Goal: Transaction & Acquisition: Purchase product/service

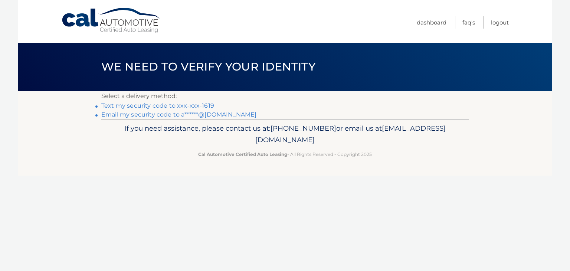
click at [196, 106] on link "Text my security code to xxx-xxx-1619" at bounding box center [157, 105] width 113 height 7
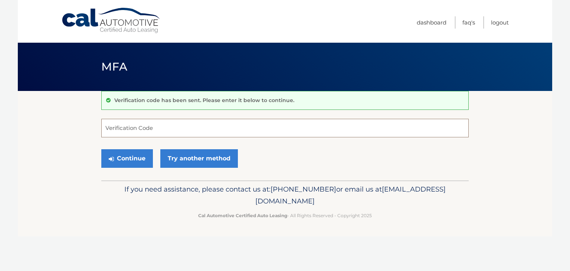
click at [156, 130] on input "Verification Code" at bounding box center [284, 128] width 367 height 19
type input "870502"
click at [123, 157] on button "Continue" at bounding box center [127, 158] width 52 height 19
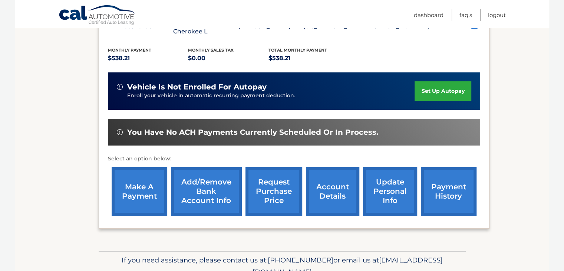
scroll to position [154, 0]
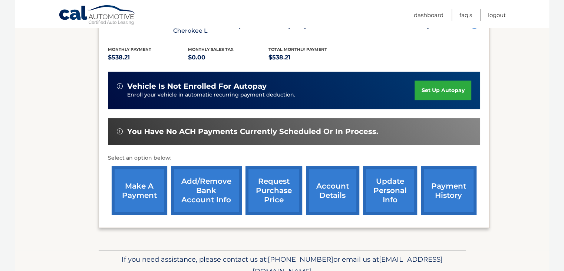
click at [126, 191] on link "make a payment" at bounding box center [140, 190] width 56 height 49
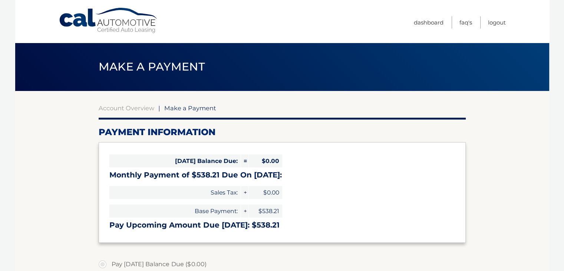
select select "YmM3NWQ1NDItZjI2MC00NzQ5LTkyMTItOTg2NzA5NTg4ZDQ5"
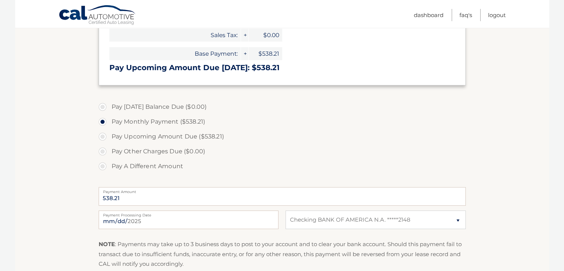
scroll to position [158, 0]
click at [142, 218] on input "[DATE]" at bounding box center [189, 219] width 180 height 19
type input "[DATE]"
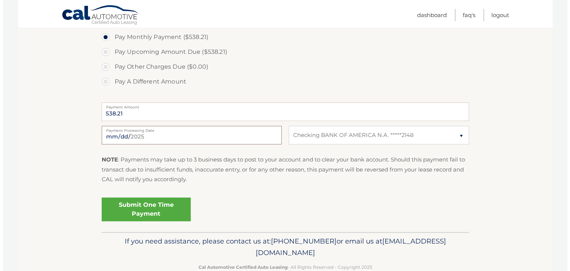
scroll to position [245, 0]
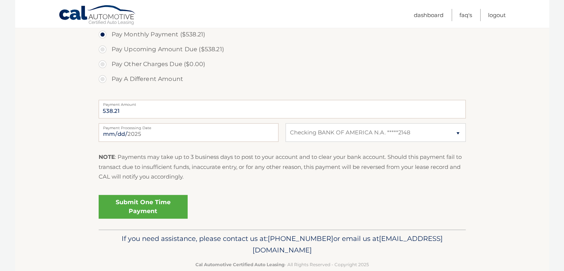
click at [127, 207] on link "Submit One Time Payment" at bounding box center [143, 207] width 89 height 24
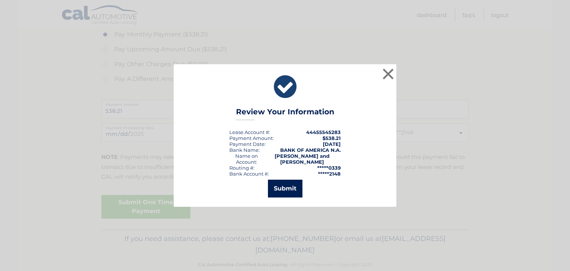
click at [280, 187] on button "Submit" at bounding box center [285, 189] width 35 height 18
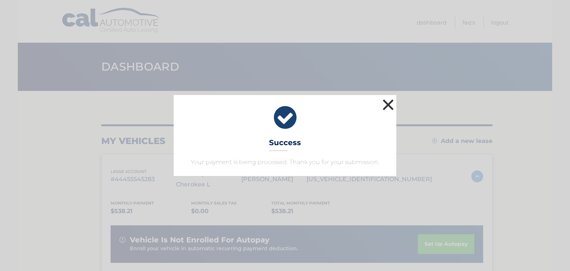
click at [385, 105] on button "×" at bounding box center [388, 104] width 15 height 15
